Goal: Information Seeking & Learning: Learn about a topic

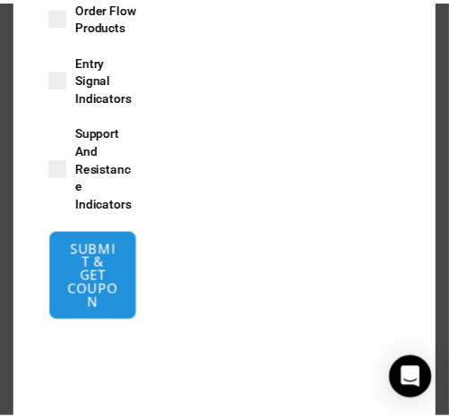
scroll to position [954, 0]
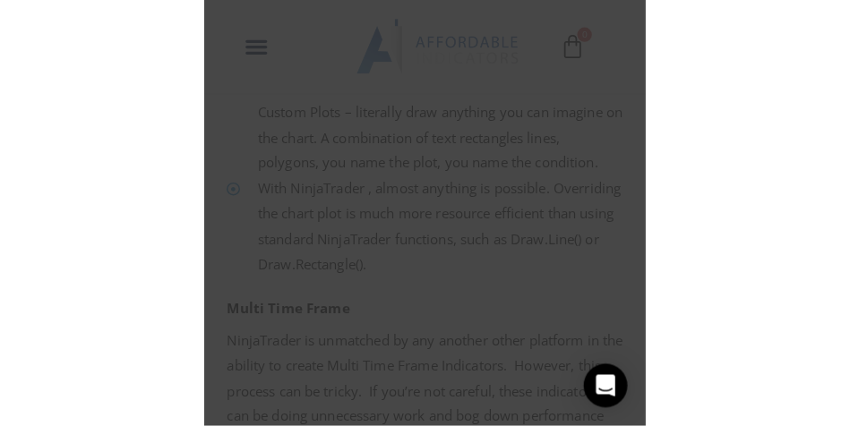
scroll to position [1924, 0]
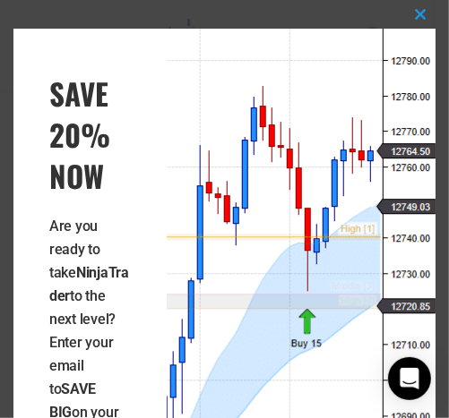
click at [82, 294] on strong "NinjaTrader" at bounding box center [89, 284] width 80 height 40
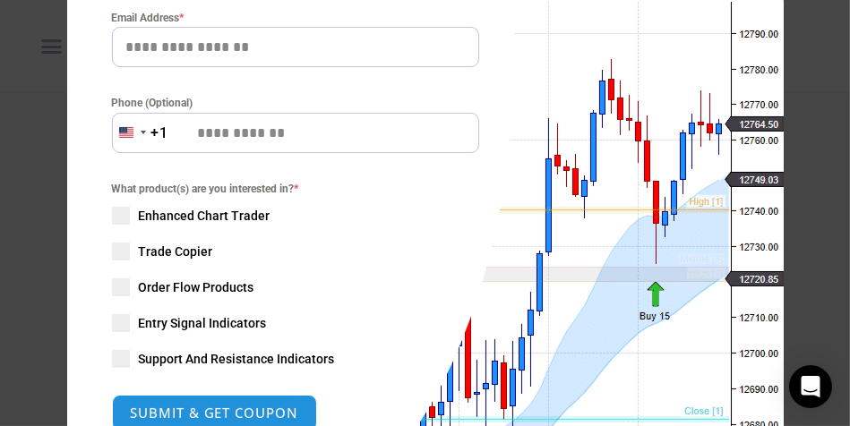
scroll to position [342, 0]
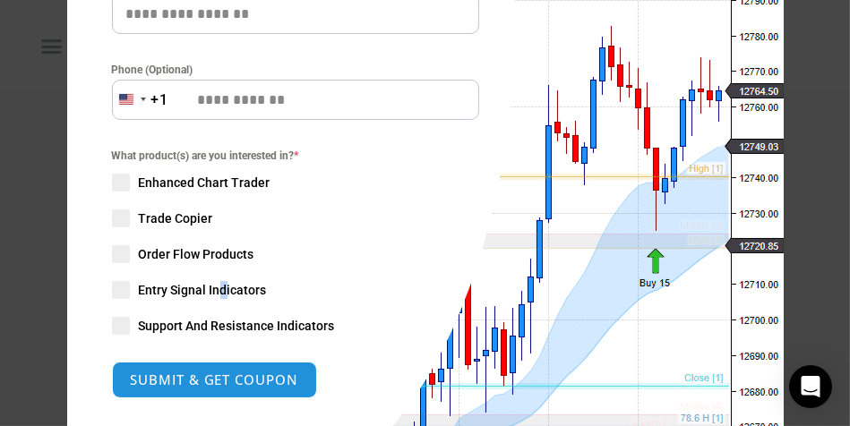
click at [215, 288] on span "Entry Signal Indicators" at bounding box center [203, 290] width 128 height 18
click at [432, 315] on div "Close this module SAVE 20% NOW Are you ready to take NinjaTrader to the next le…" at bounding box center [425, 135] width 716 height 897
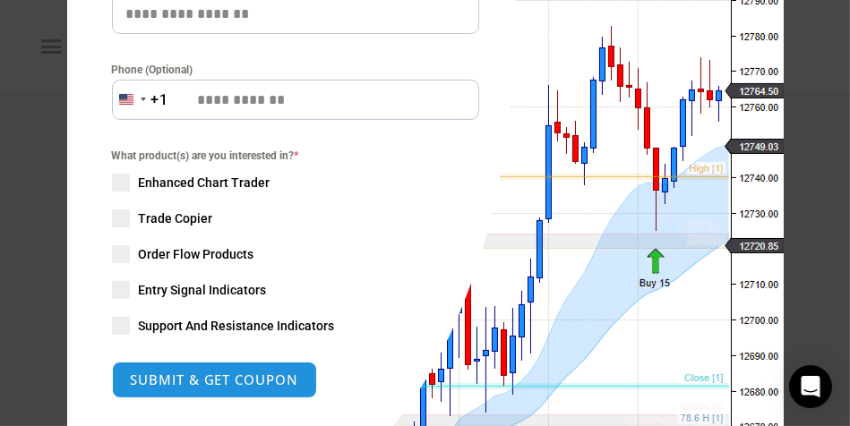
click at [237, 122] on form "Email Address * Phone (Optional) United States +1 +1 244 results found Afghanis…" at bounding box center [295, 154] width 367 height 490
drag, startPoint x: 237, startPoint y: 122, endPoint x: 193, endPoint y: 180, distance: 72.9
click at [193, 180] on span "Enhanced Chart Trader" at bounding box center [205, 183] width 132 height 18
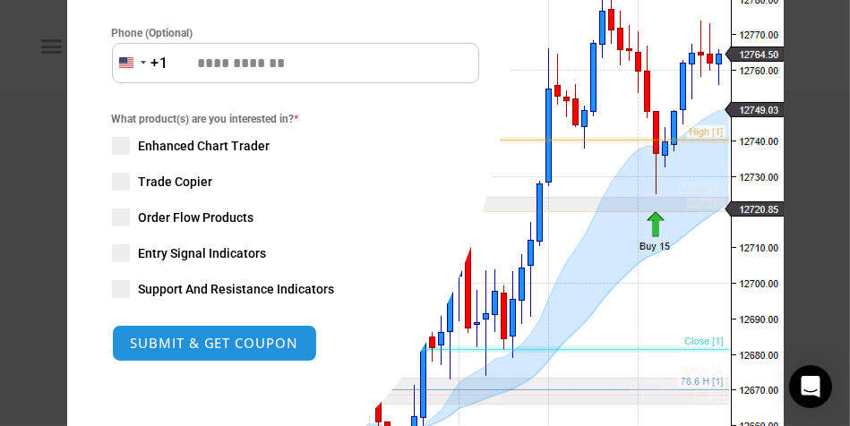
scroll to position [373, 0]
